Goal: Task Accomplishment & Management: Use online tool/utility

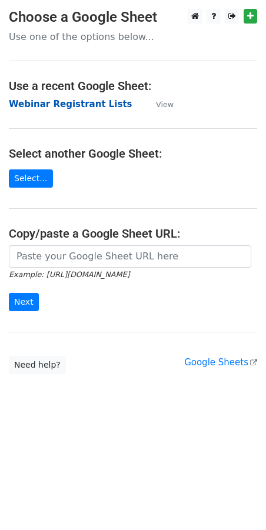
click at [60, 105] on strong "Webinar Registrant Lists" at bounding box center [70, 104] width 123 height 11
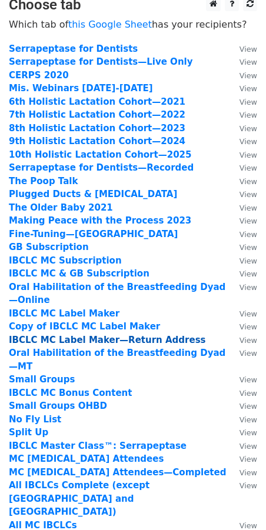
scroll to position [13, 0]
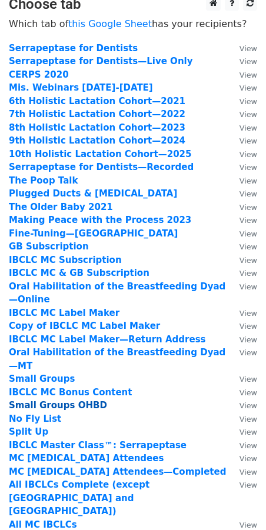
click at [35, 400] on strong "Small Groups OHBD" at bounding box center [58, 405] width 98 height 11
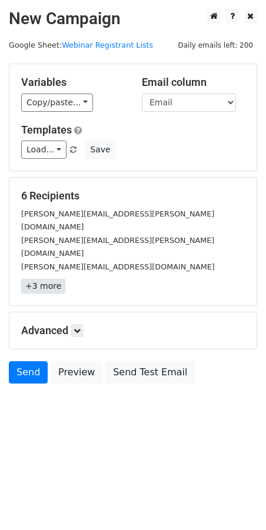
click at [46, 279] on link "+3 more" at bounding box center [43, 286] width 44 height 15
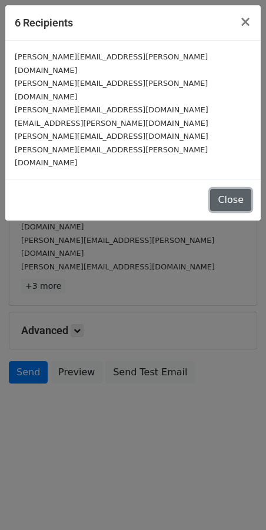
click at [226, 189] on button "Close" at bounding box center [230, 200] width 41 height 22
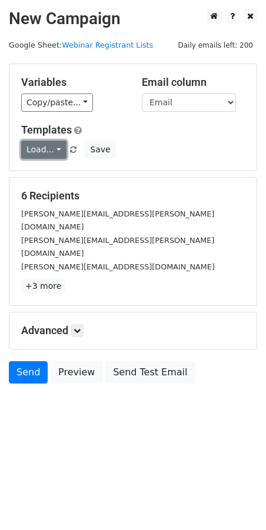
click at [40, 145] on link "Load..." at bounding box center [43, 150] width 45 height 18
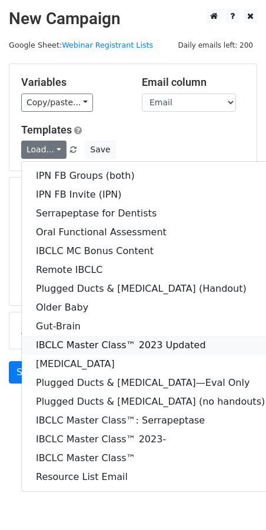
click at [101, 347] on link "IBCLC Master Class™ 2023 Updated" at bounding box center [150, 345] width 257 height 19
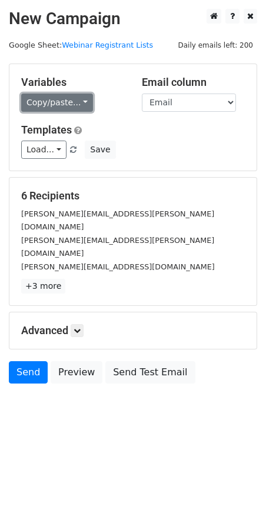
click at [45, 103] on link "Copy/paste..." at bounding box center [57, 102] width 72 height 18
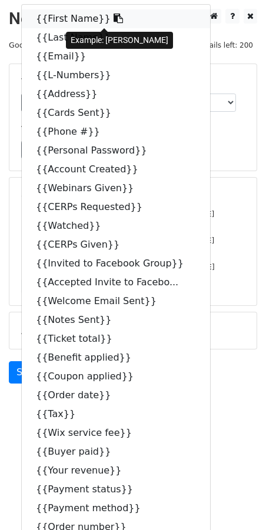
click at [68, 22] on link "{{First Name}}" at bounding box center [116, 18] width 188 height 19
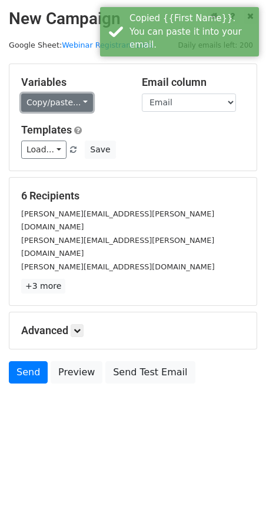
click at [52, 101] on link "Copy/paste..." at bounding box center [57, 102] width 72 height 18
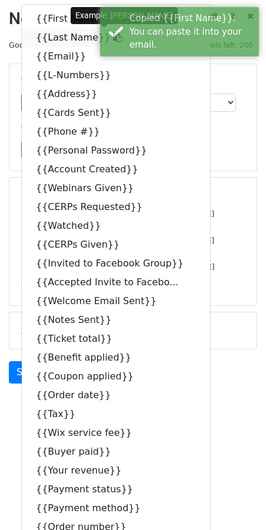
click at [61, 32] on link "{{Last Name}}" at bounding box center [116, 37] width 188 height 19
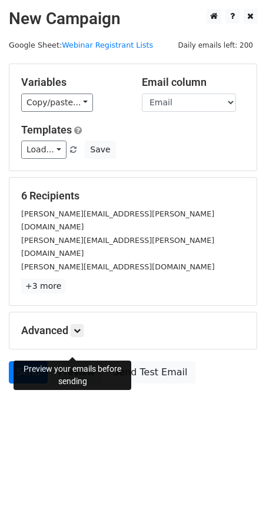
click at [69, 361] on link "Preview" at bounding box center [77, 372] width 52 height 22
